Goal: Task Accomplishment & Management: Complete application form

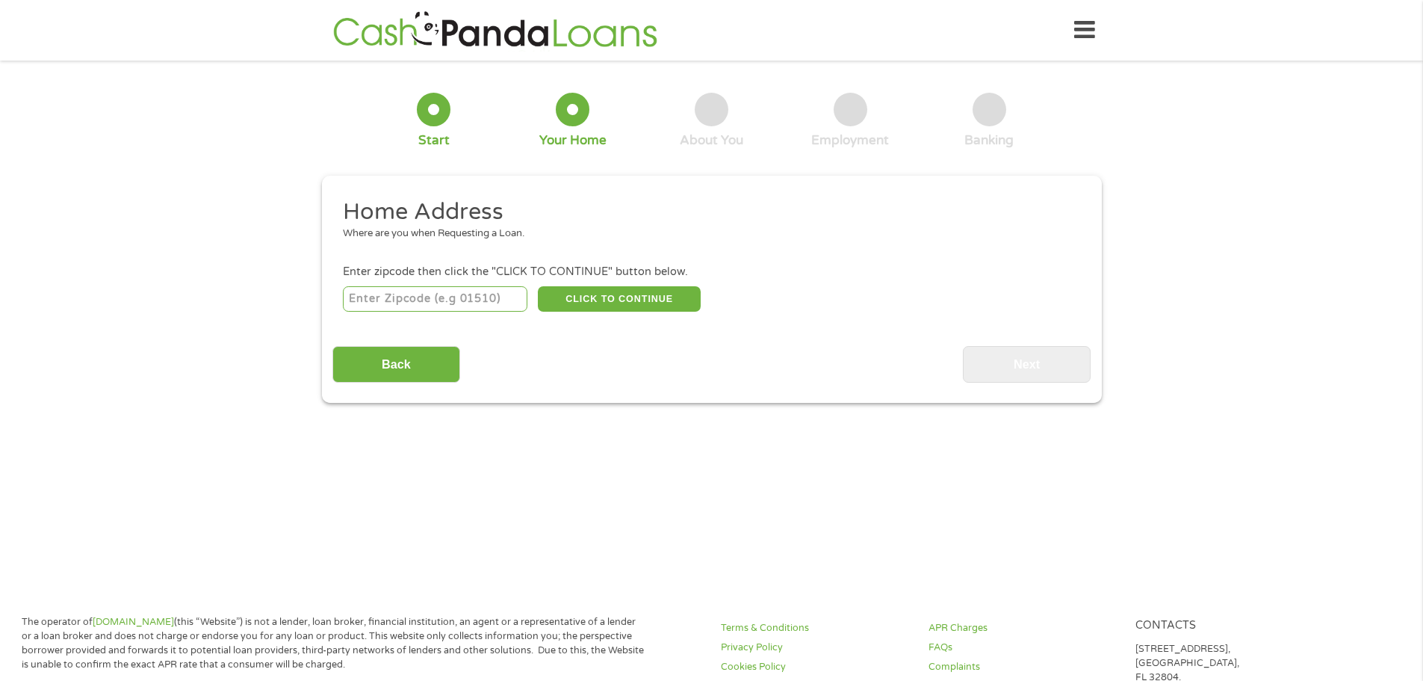
click at [473, 285] on div "CLICK TO CONTINUE Please recheck your Zipcode, it seems to be Incorrect" at bounding box center [711, 298] width 737 height 31
click at [473, 300] on input "number" at bounding box center [435, 298] width 185 height 25
type input "32826"
select select "[US_STATE]"
click at [560, 299] on button "CLICK TO CONTINUE" at bounding box center [619, 298] width 163 height 25
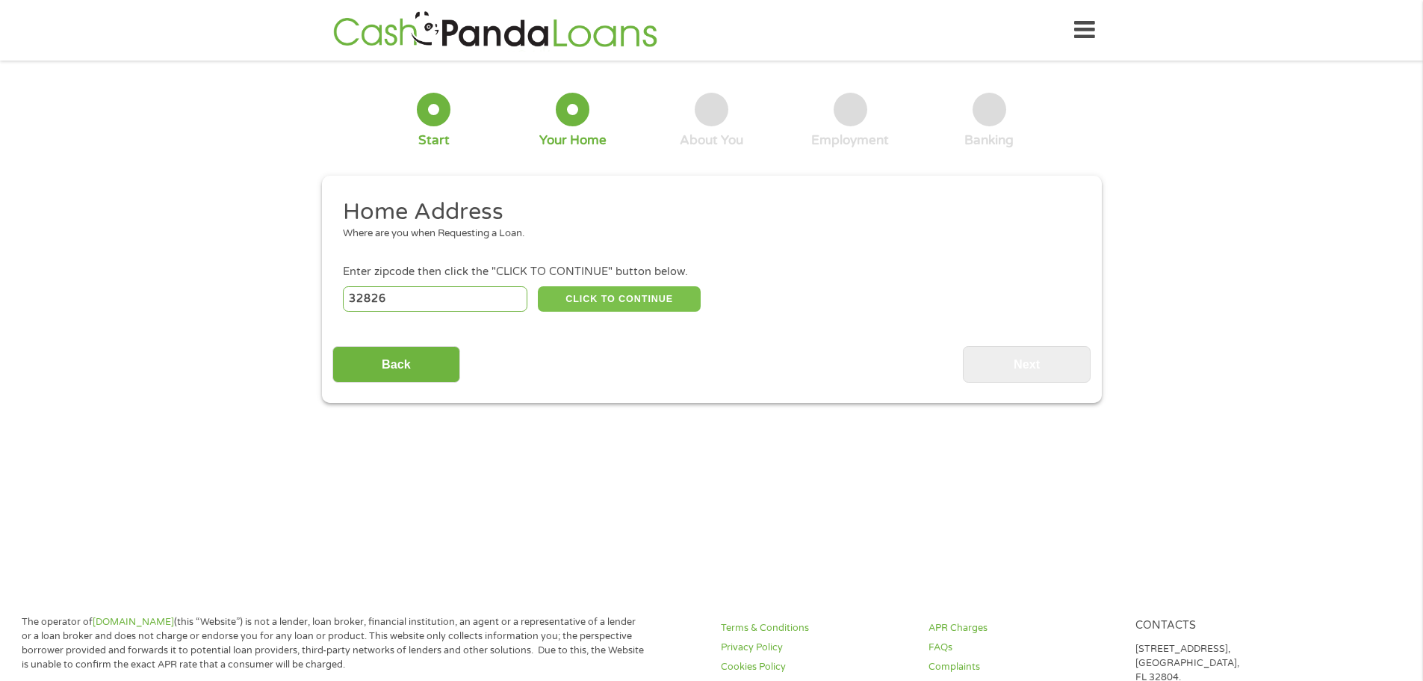
type input "32826"
type input "Orlando"
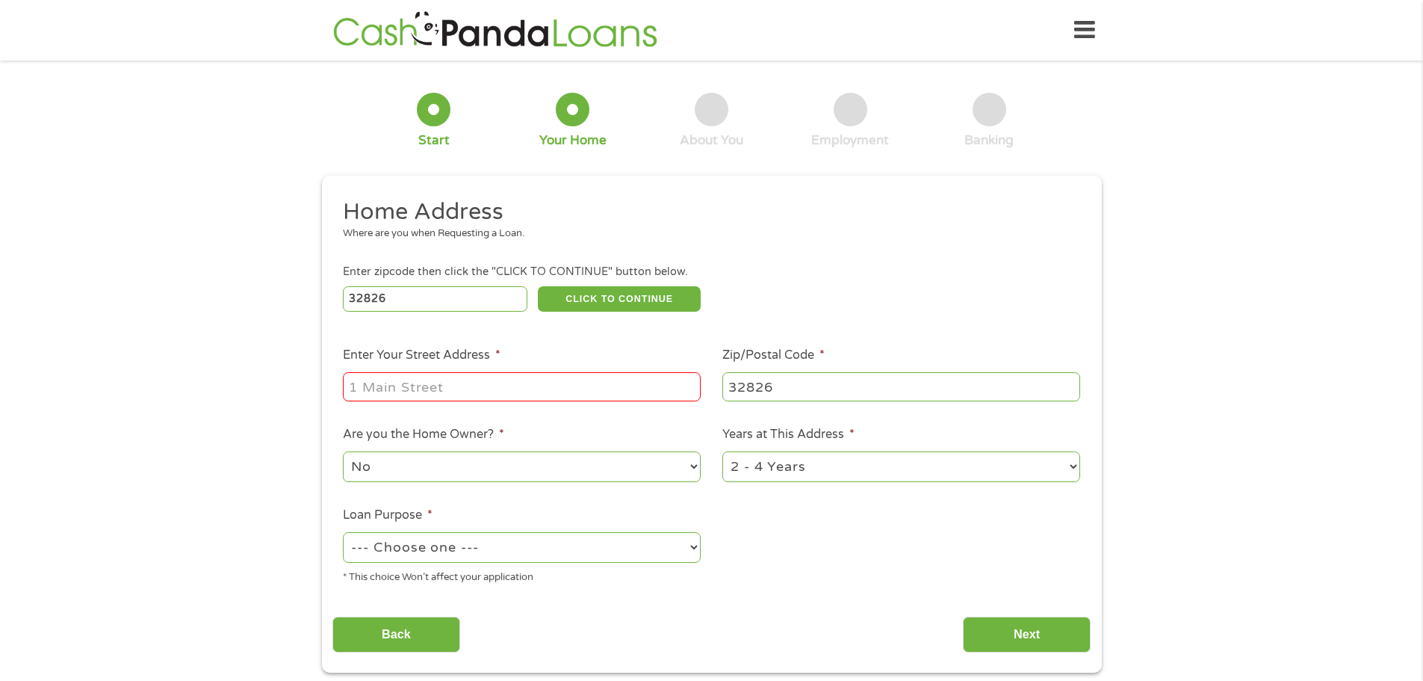
click at [497, 375] on input "Enter Your Street Address *" at bounding box center [522, 386] width 358 height 28
click at [514, 382] on input "1927 Cuesta Dr" at bounding box center [522, 386] width 358 height 28
type input "[STREET_ADDRESS]"
click at [465, 548] on select "--- Choose one --- Pay Bills Debt Consolidation Home Improvement Major Purchase…" at bounding box center [522, 547] width 358 height 31
select select "shorttermcash"
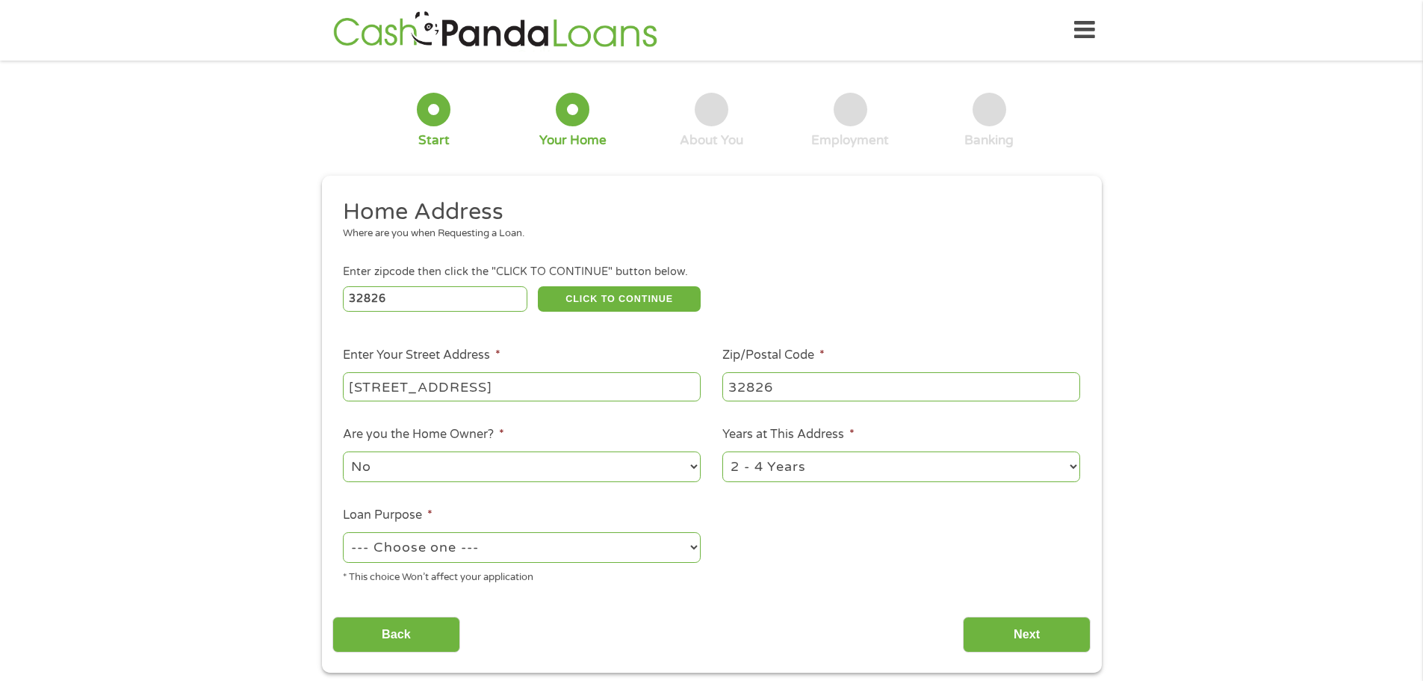
click at [343, 532] on select "--- Choose one --- Pay Bills Debt Consolidation Home Improvement Major Purchase…" at bounding box center [522, 547] width 358 height 31
click at [990, 634] on input "Next" at bounding box center [1027, 634] width 128 height 37
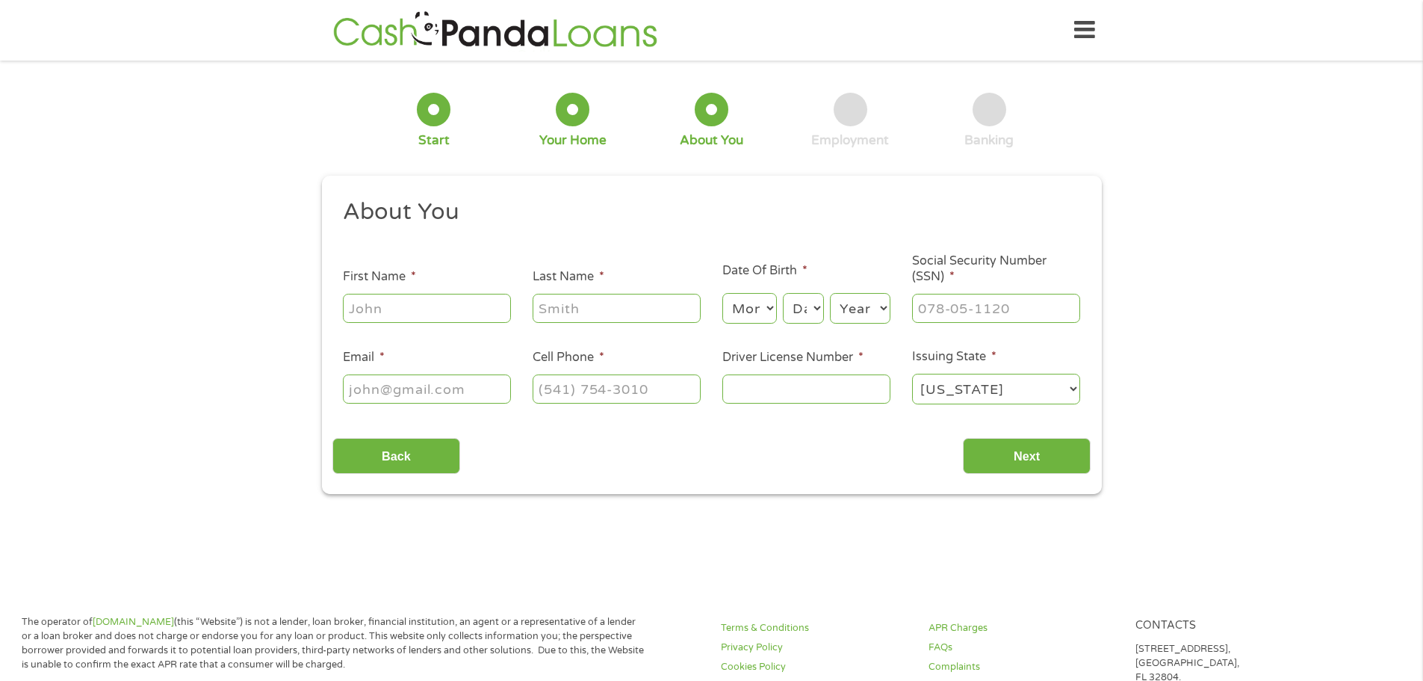
scroll to position [6, 6]
click at [404, 310] on input "First Name *" at bounding box center [427, 308] width 168 height 28
type input "[PERSON_NAME]"
type input "Young"
type input "[EMAIL_ADDRESS][DOMAIN_NAME]"
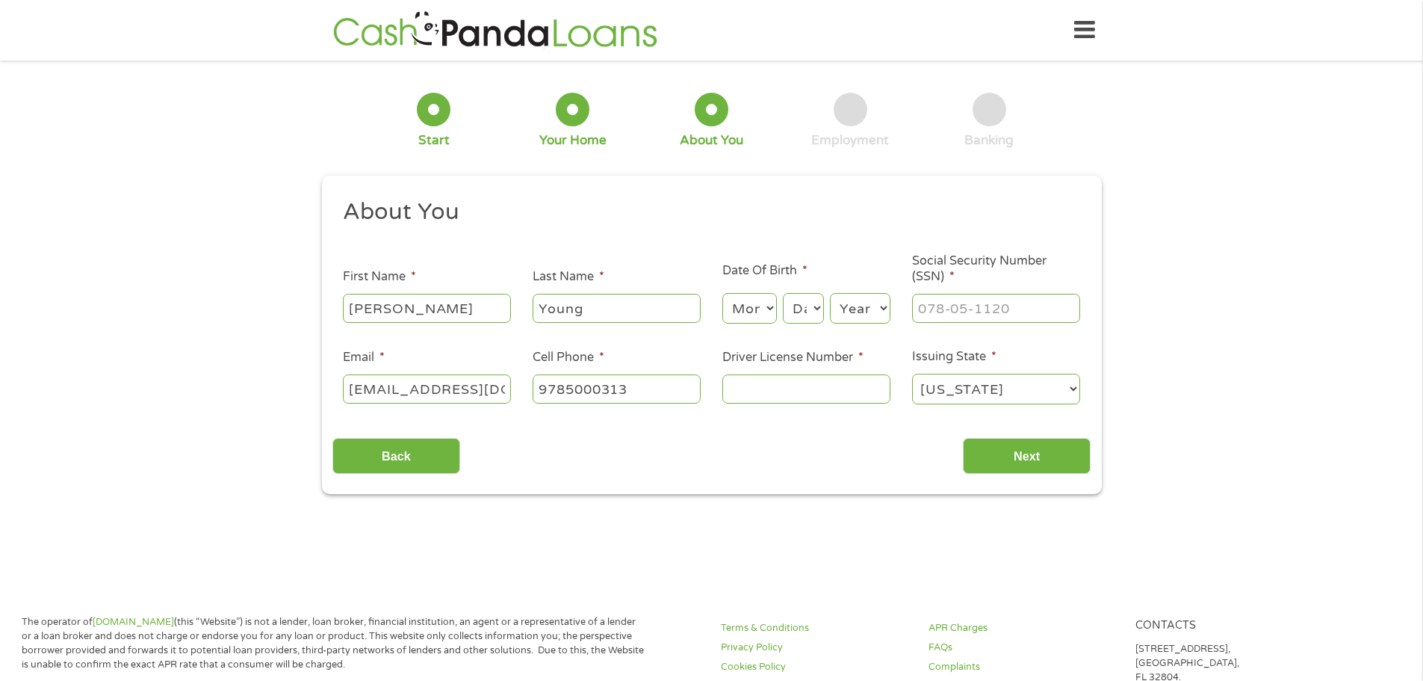
type input "[PHONE_NUMBER]"
click at [802, 385] on input "Driver License Number *" at bounding box center [806, 388] width 168 height 28
type input "Y"
